Goal: Information Seeking & Learning: Compare options

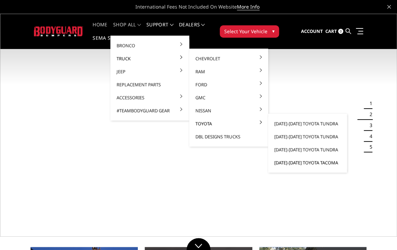
click at [300, 163] on link "[DATE]-[DATE] Toyota Tacoma" at bounding box center [307, 162] width 73 height 13
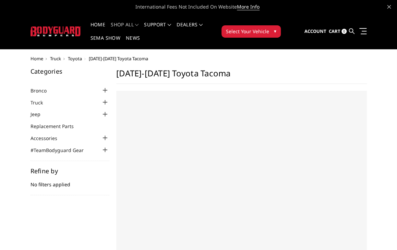
select select "US"
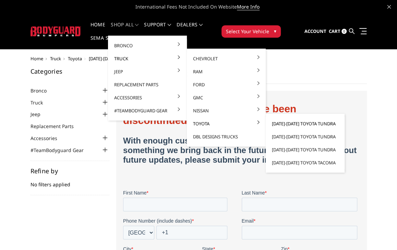
click at [293, 123] on link "[DATE]-[DATE] Toyota Tundra" at bounding box center [304, 123] width 73 height 13
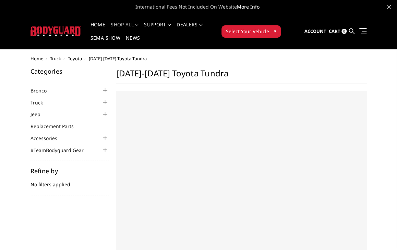
select select "US"
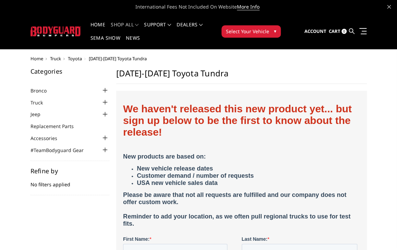
click at [60, 59] on span "Truck" at bounding box center [55, 59] width 11 height 6
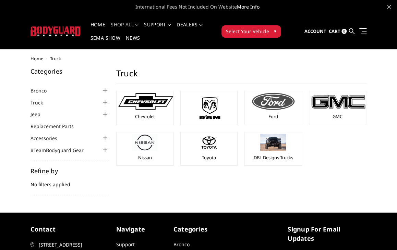
click at [261, 98] on div at bounding box center [272, 101] width 53 height 17
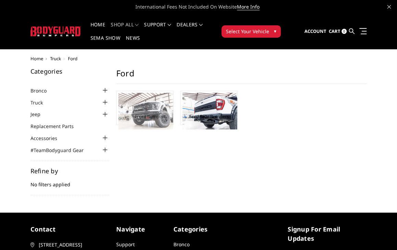
click at [126, 106] on img at bounding box center [145, 111] width 55 height 37
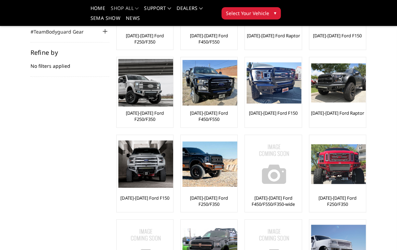
scroll to position [92, 0]
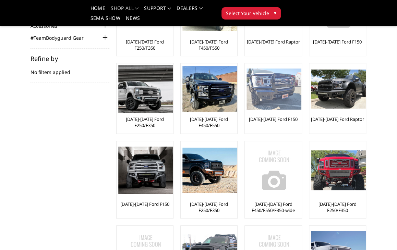
click at [271, 88] on img at bounding box center [273, 89] width 55 height 41
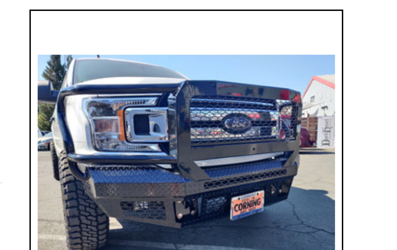
scroll to position [14, 0]
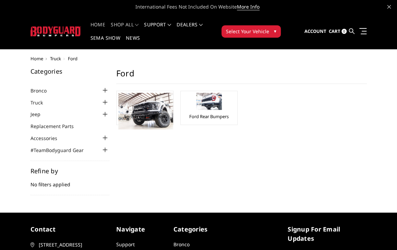
click at [99, 22] on link "Home" at bounding box center [97, 28] width 15 height 13
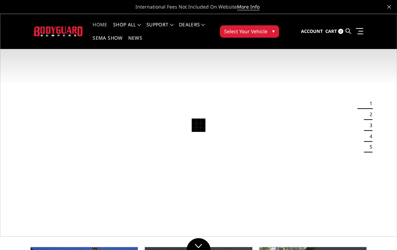
click at [273, 30] on span "▾" at bounding box center [273, 30] width 2 height 7
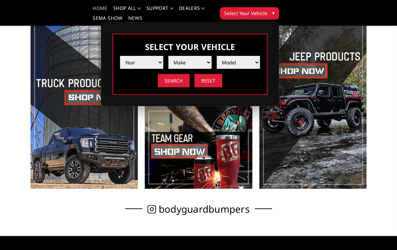
scroll to position [185, 0]
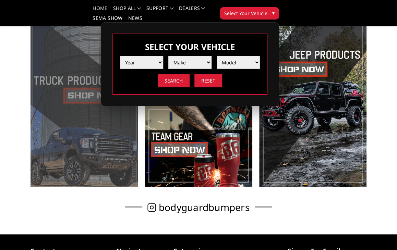
click at [76, 95] on span at bounding box center [83, 99] width 107 height 175
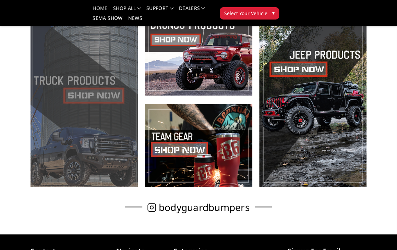
click at [76, 95] on span at bounding box center [83, 99] width 107 height 175
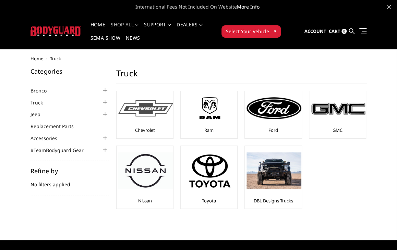
click at [143, 104] on img at bounding box center [145, 108] width 55 height 17
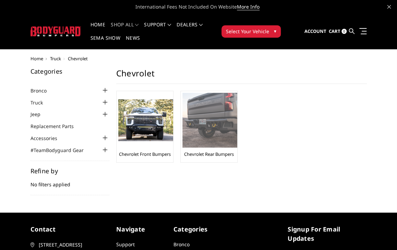
click at [209, 117] on img at bounding box center [209, 120] width 55 height 55
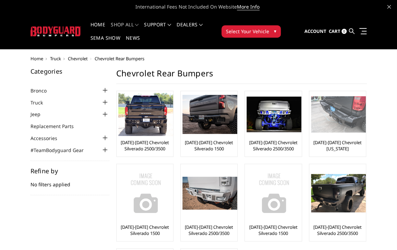
click at [340, 118] on img at bounding box center [338, 114] width 55 height 36
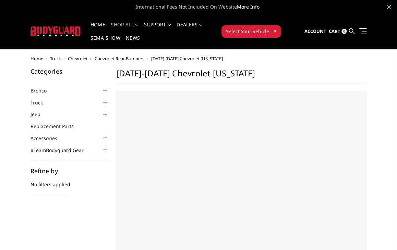
select select "US"
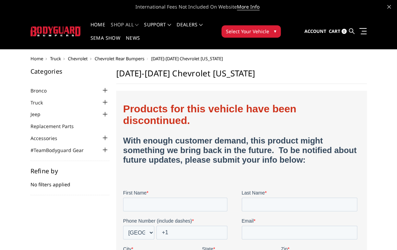
click at [59, 58] on span "Truck" at bounding box center [55, 59] width 11 height 6
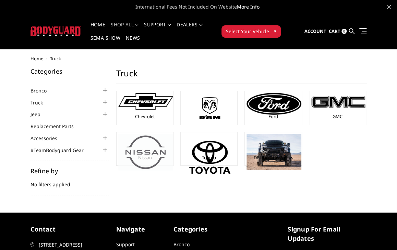
click at [148, 145] on img at bounding box center [145, 152] width 55 height 37
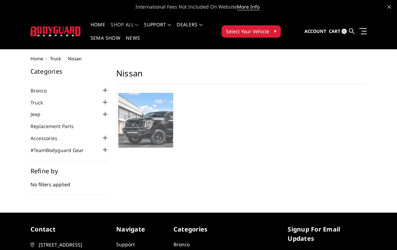
click at [148, 136] on img at bounding box center [145, 120] width 55 height 55
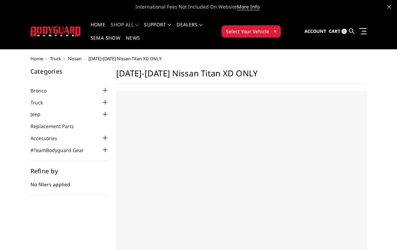
select select "US"
